Goal: Task Accomplishment & Management: Use online tool/utility

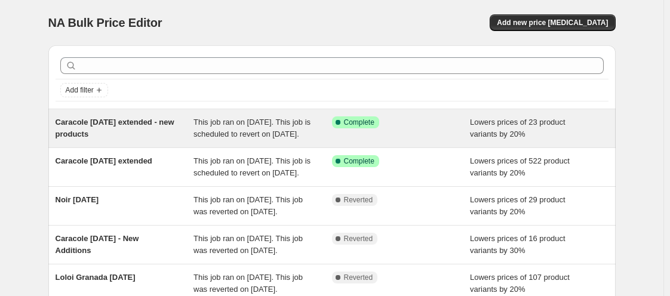
click at [139, 131] on span "Caracole [DATE] extended - new products" at bounding box center [115, 128] width 119 height 21
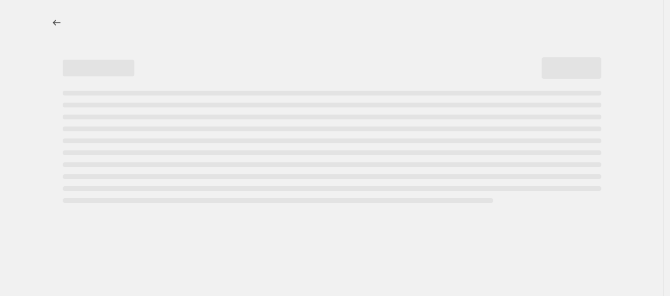
select select "percentage"
select select "vendor"
select select "tag"
select select "product_status"
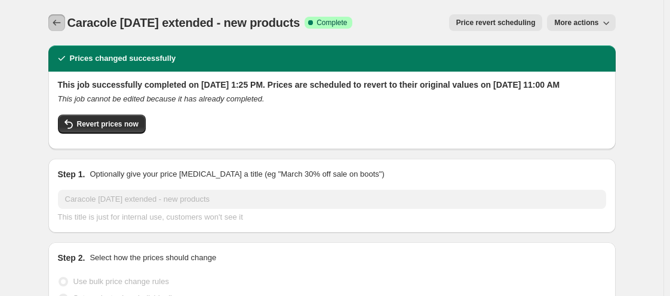
click at [56, 23] on icon "Price change jobs" at bounding box center [57, 23] width 8 height 6
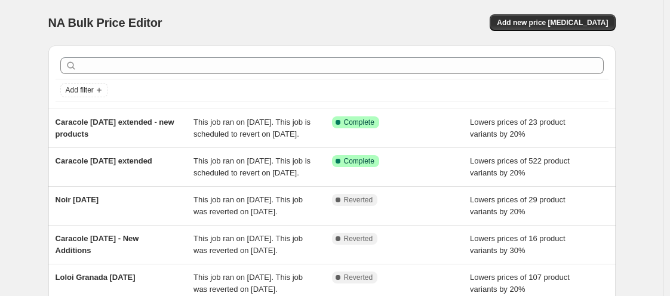
click at [536, 31] on div "NA Bulk Price Editor. This page is ready NA Bulk Price Editor Add new price [ME…" at bounding box center [332, 22] width 568 height 45
click at [536, 25] on span "Add new price [MEDICAL_DATA]" at bounding box center [552, 23] width 111 height 10
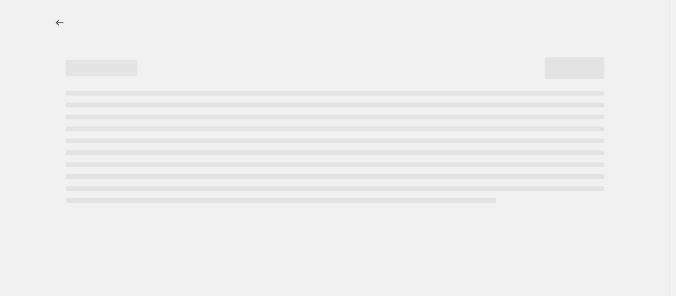
select select "percentage"
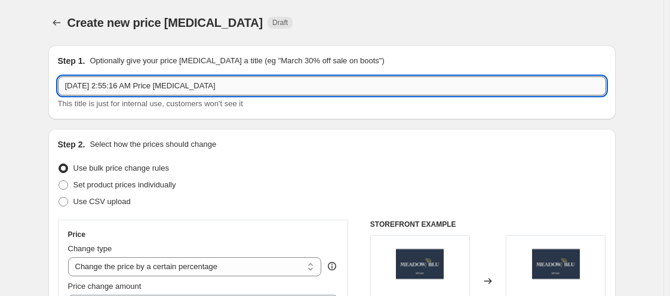
click at [93, 86] on input "[DATE] 2:55:16 AM Price [MEDICAL_DATA]" at bounding box center [332, 85] width 548 height 19
type input "Caracole [DATE] New Products (2) extended"
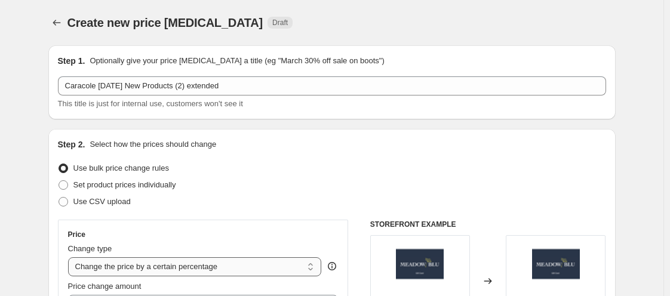
click at [233, 268] on select "Change the price to a certain amount Change the price by a certain amount Chang…" at bounding box center [195, 266] width 254 height 19
click at [440, 173] on div "Use bulk price change rules" at bounding box center [332, 168] width 548 height 17
click at [246, 263] on select "Change the price to a certain amount Change the price by a certain amount Chang…" at bounding box center [195, 266] width 254 height 19
click at [443, 162] on div "Use bulk price change rules" at bounding box center [332, 168] width 548 height 17
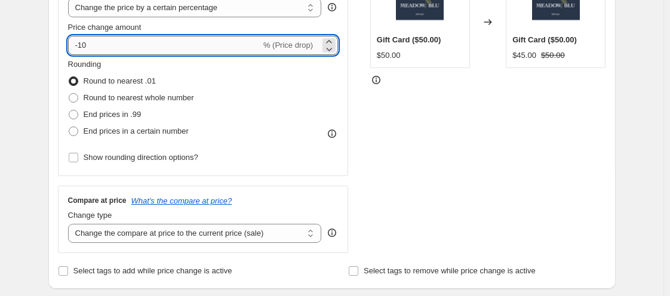
click at [96, 40] on input "-10" at bounding box center [164, 45] width 193 height 19
type input "-1"
type input "-20"
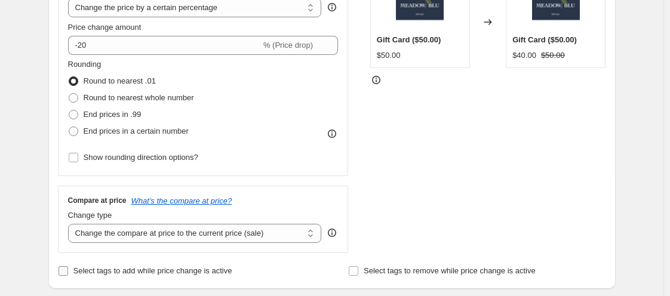
click at [62, 268] on input "Select tags to add while price change is active" at bounding box center [64, 271] width 10 height 10
checkbox input "true"
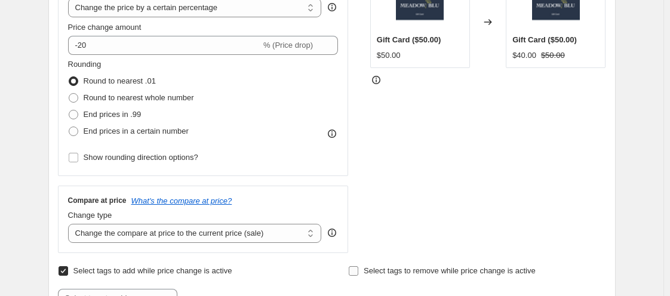
click at [357, 270] on input "Select tags to remove while price change is active" at bounding box center [354, 271] width 10 height 10
checkbox input "true"
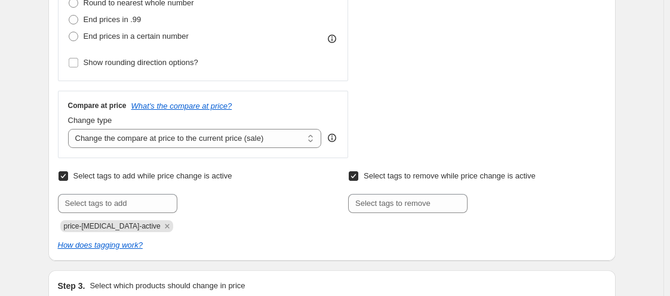
scroll to position [355, 0]
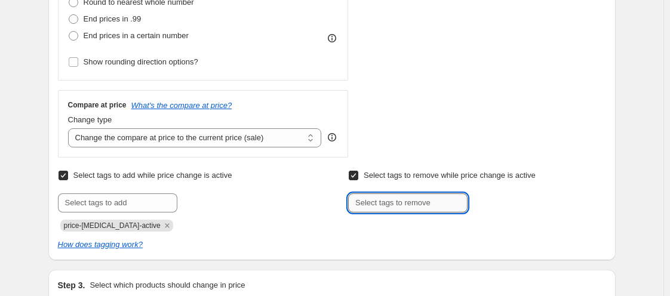
click at [418, 208] on input "text" at bounding box center [407, 203] width 119 height 19
type input "WELCOME15"
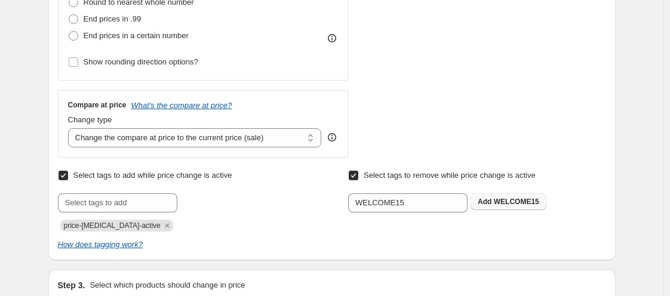
click at [491, 195] on button "Add WELCOME15" at bounding box center [509, 202] width 76 height 17
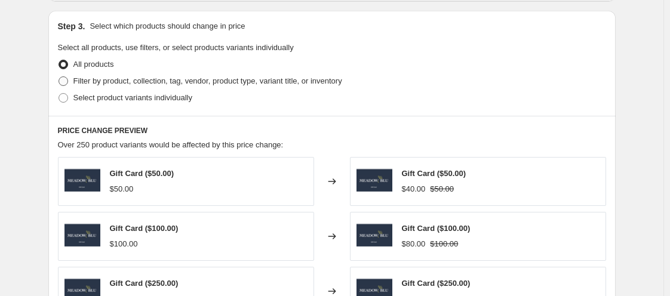
click at [93, 85] on span "Filter by product, collection, tag, vendor, product type, variant title, or inv…" at bounding box center [207, 80] width 269 height 9
click at [59, 77] on input "Filter by product, collection, tag, vendor, product type, variant title, or inv…" at bounding box center [59, 76] width 1 height 1
radio input "true"
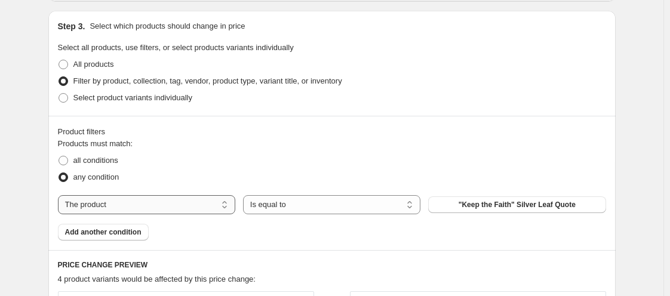
click at [145, 206] on select "The product The product's collection The product's tag The product's vendor The…" at bounding box center [146, 204] width 177 height 19
select select "tag"
click at [508, 210] on button "102424-003Disco" at bounding box center [516, 205] width 177 height 17
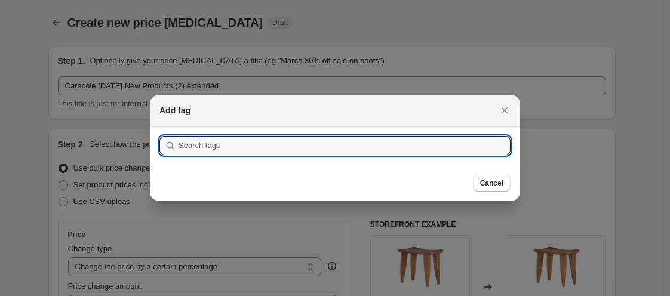
scroll to position [0, 0]
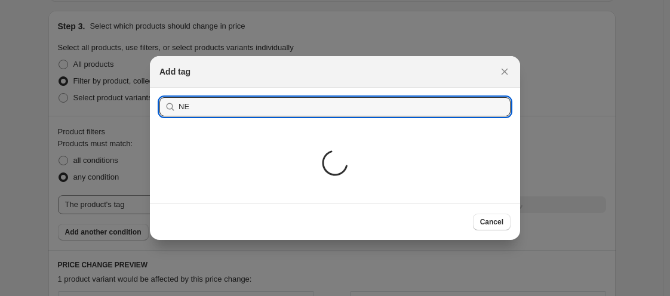
type input "N"
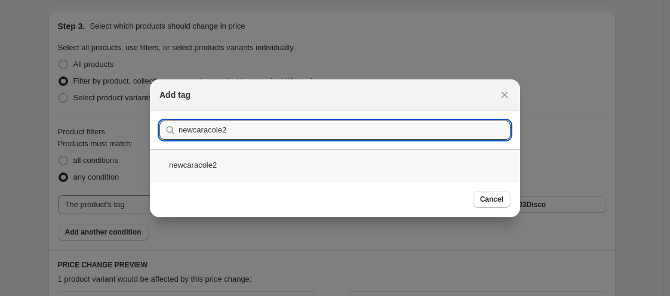
type input "newcaracole2"
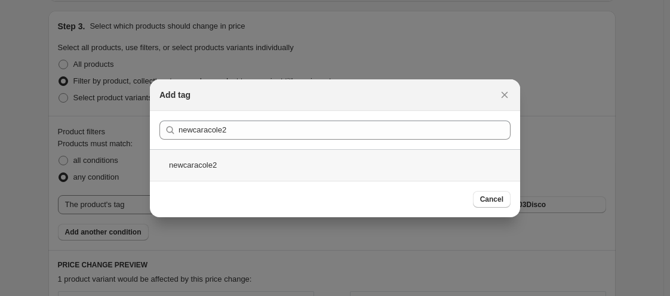
click at [306, 168] on div "newcaracole2" at bounding box center [335, 165] width 370 height 32
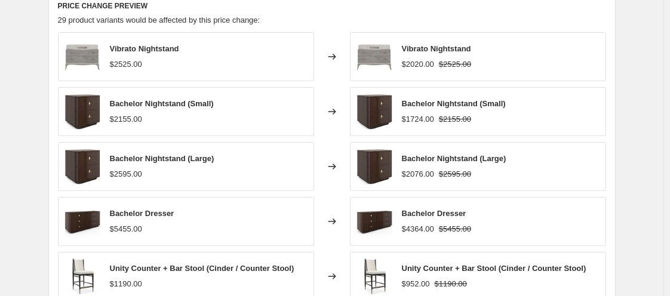
scroll to position [1096, 0]
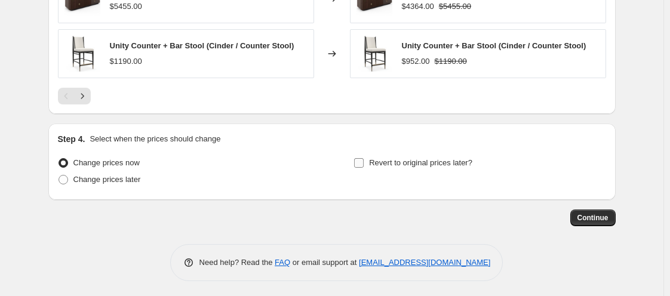
click at [363, 161] on input "Revert to original prices later?" at bounding box center [359, 163] width 10 height 10
checkbox input "true"
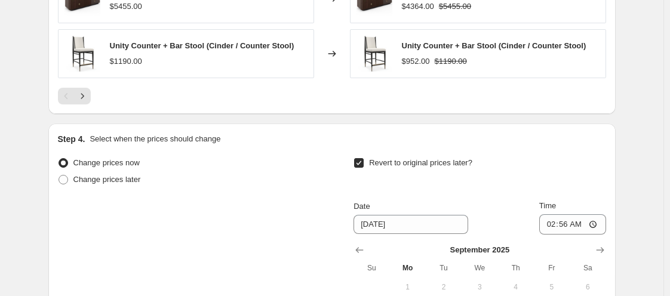
scroll to position [1301, 0]
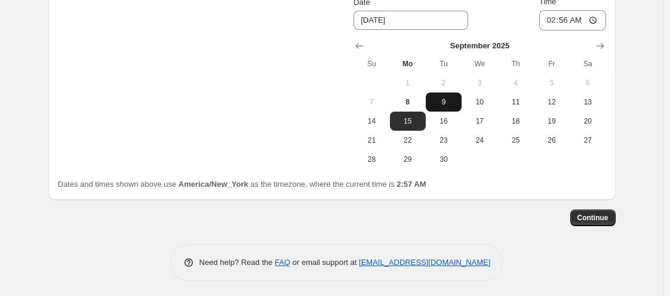
click at [446, 103] on span "9" at bounding box center [444, 102] width 26 height 10
type input "[DATE]"
click at [598, 216] on span "Continue" at bounding box center [593, 218] width 31 height 10
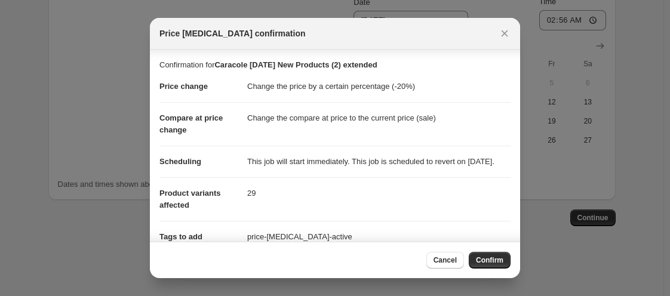
scroll to position [168, 0]
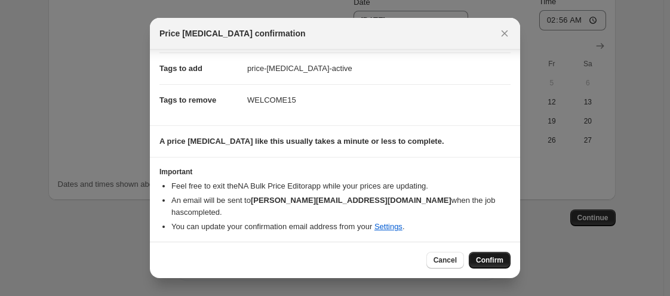
click at [483, 256] on button "Confirm" at bounding box center [490, 260] width 42 height 17
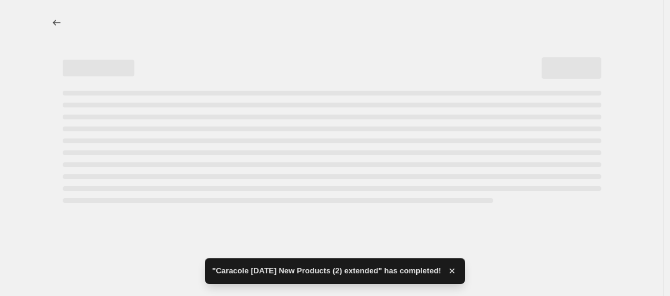
select select "percentage"
select select "tag"
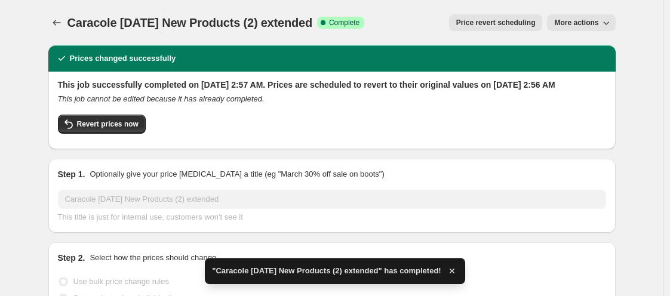
click at [528, 20] on span "Price revert scheduling" at bounding box center [495, 23] width 79 height 10
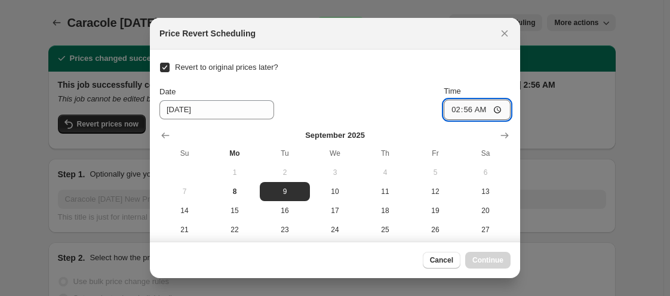
click at [444, 114] on input "02:56" at bounding box center [477, 110] width 67 height 20
type input "11:00"
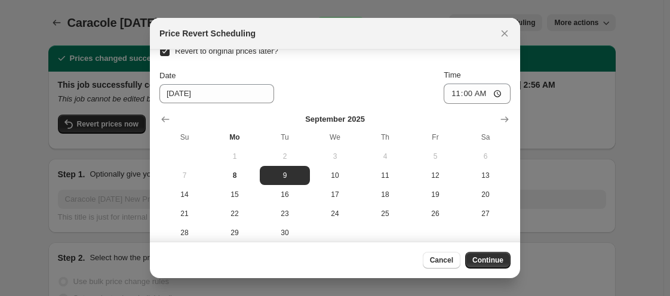
scroll to position [25, 0]
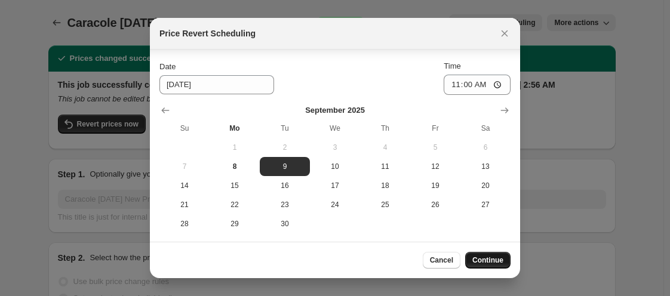
click at [488, 266] on button "Continue" at bounding box center [487, 260] width 45 height 17
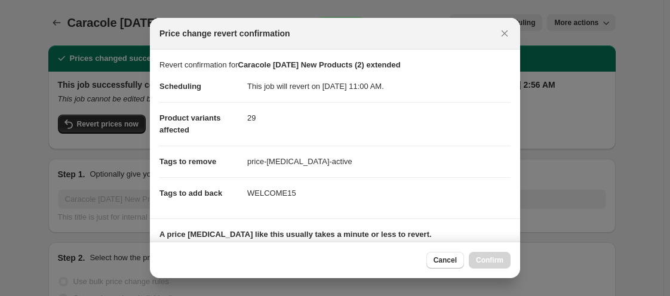
click at [488, 266] on div "Cancel Confirm" at bounding box center [469, 260] width 84 height 17
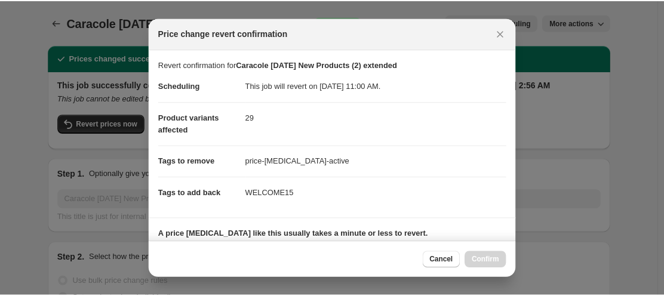
scroll to position [168, 0]
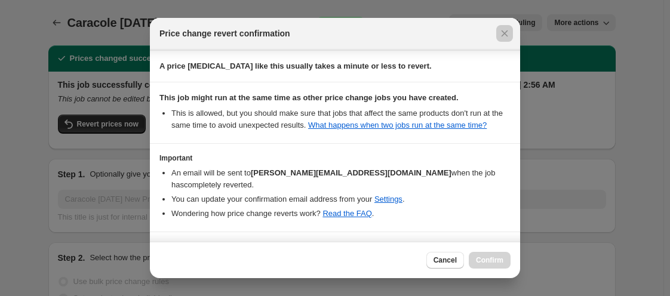
click at [75, 34] on div at bounding box center [335, 148] width 670 height 296
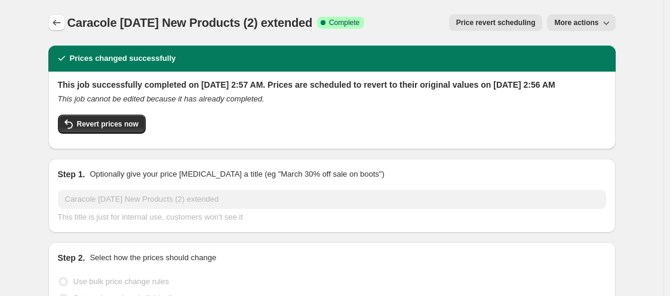
click at [60, 23] on icon "Price change jobs" at bounding box center [57, 23] width 8 height 6
